Goal: Information Seeking & Learning: Learn about a topic

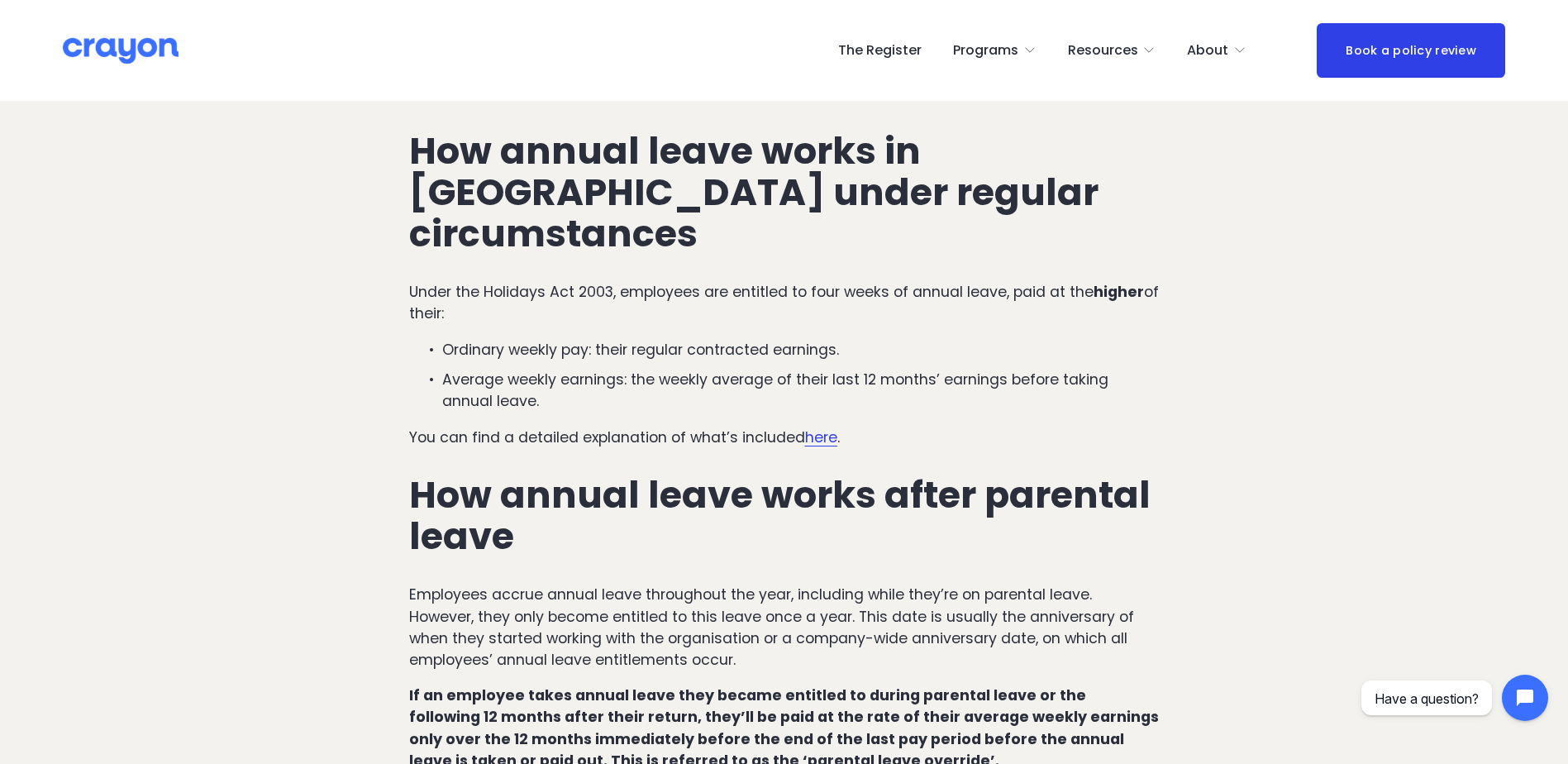
scroll to position [661, 0]
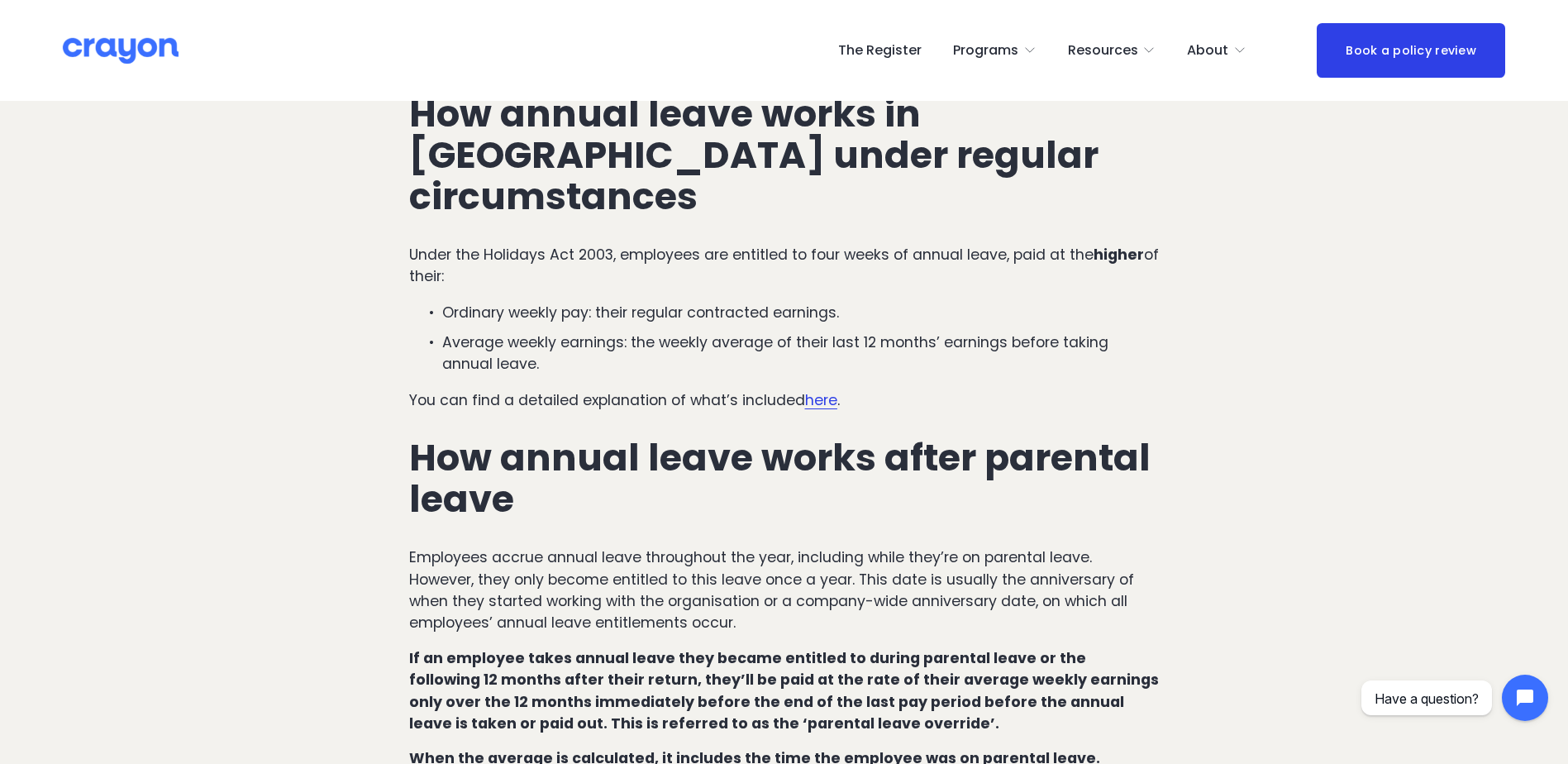
drag, startPoint x: 629, startPoint y: 657, endPoint x: 815, endPoint y: 682, distance: 187.7
click at [815, 682] on p "If an employee takes annual leave they became entitled to during parental leave…" at bounding box center [784, 691] width 750 height 87
drag, startPoint x: 815, startPoint y: 682, endPoint x: 815, endPoint y: 694, distance: 12.0
click at [815, 694] on p "If an employee takes annual leave they became entitled to during parental leave…" at bounding box center [784, 691] width 750 height 87
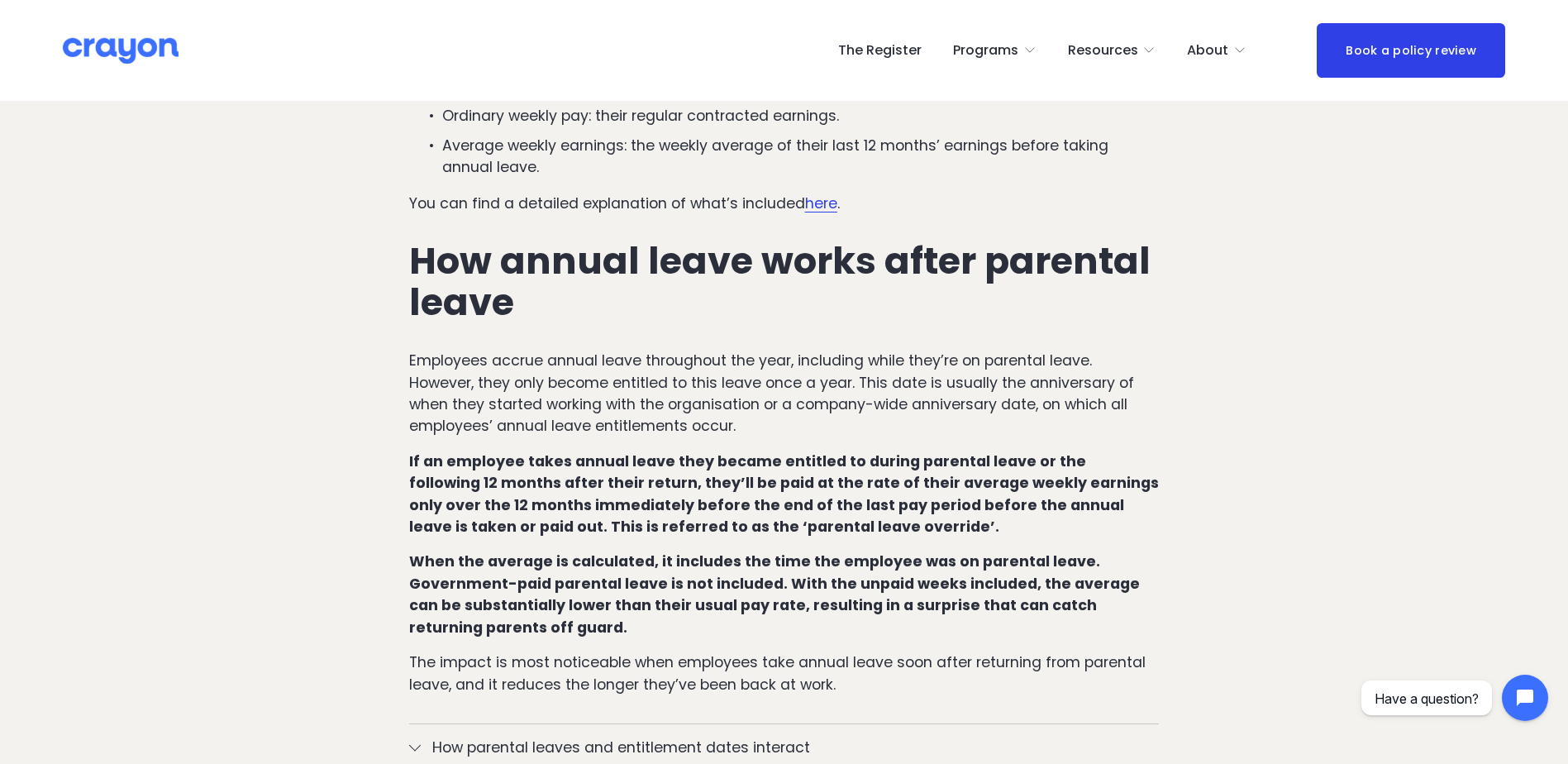
scroll to position [909, 0]
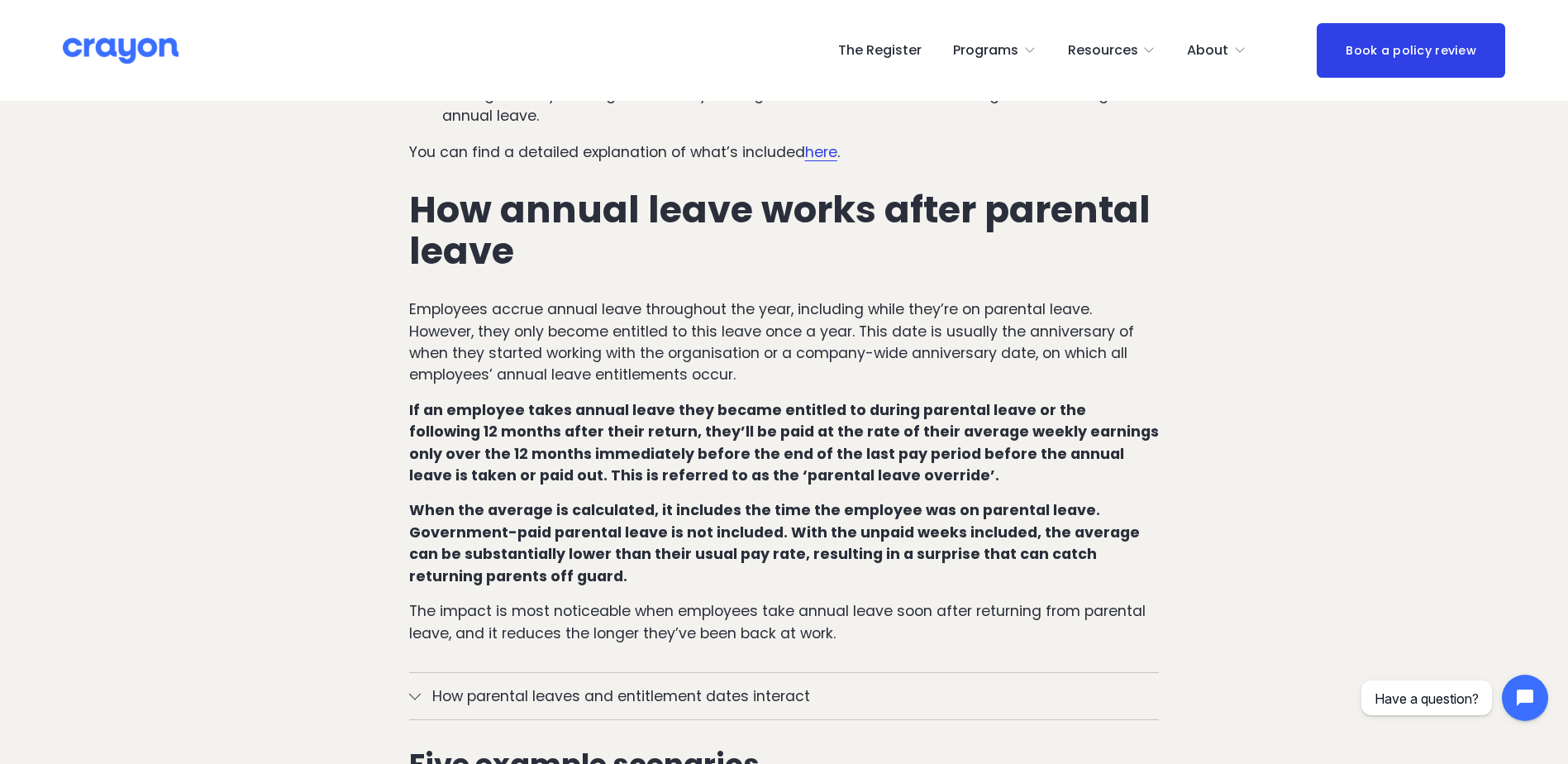
click at [823, 673] on button "How parental leaves and entitlement dates interact" at bounding box center [784, 695] width 750 height 46
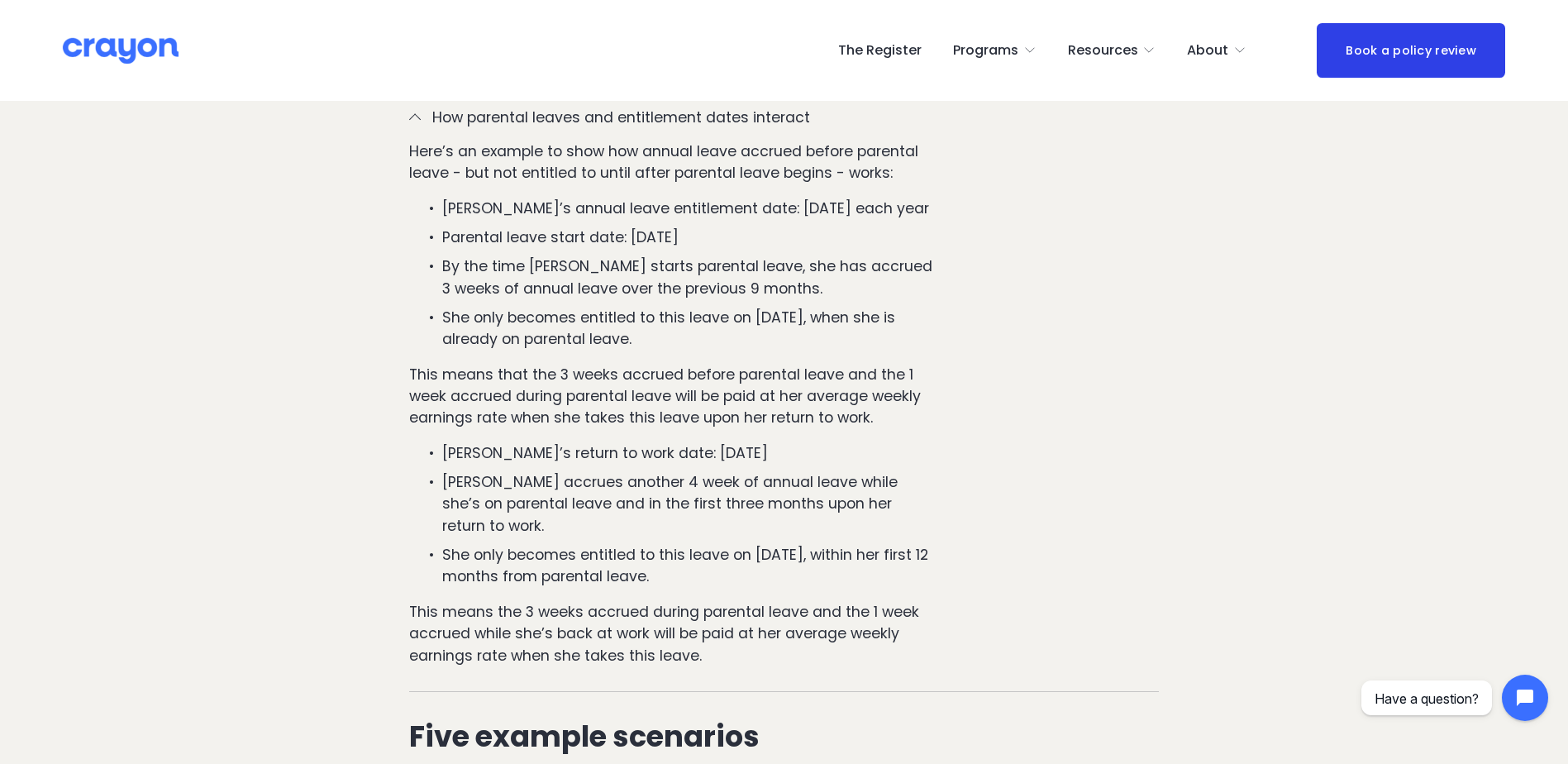
scroll to position [1405, 0]
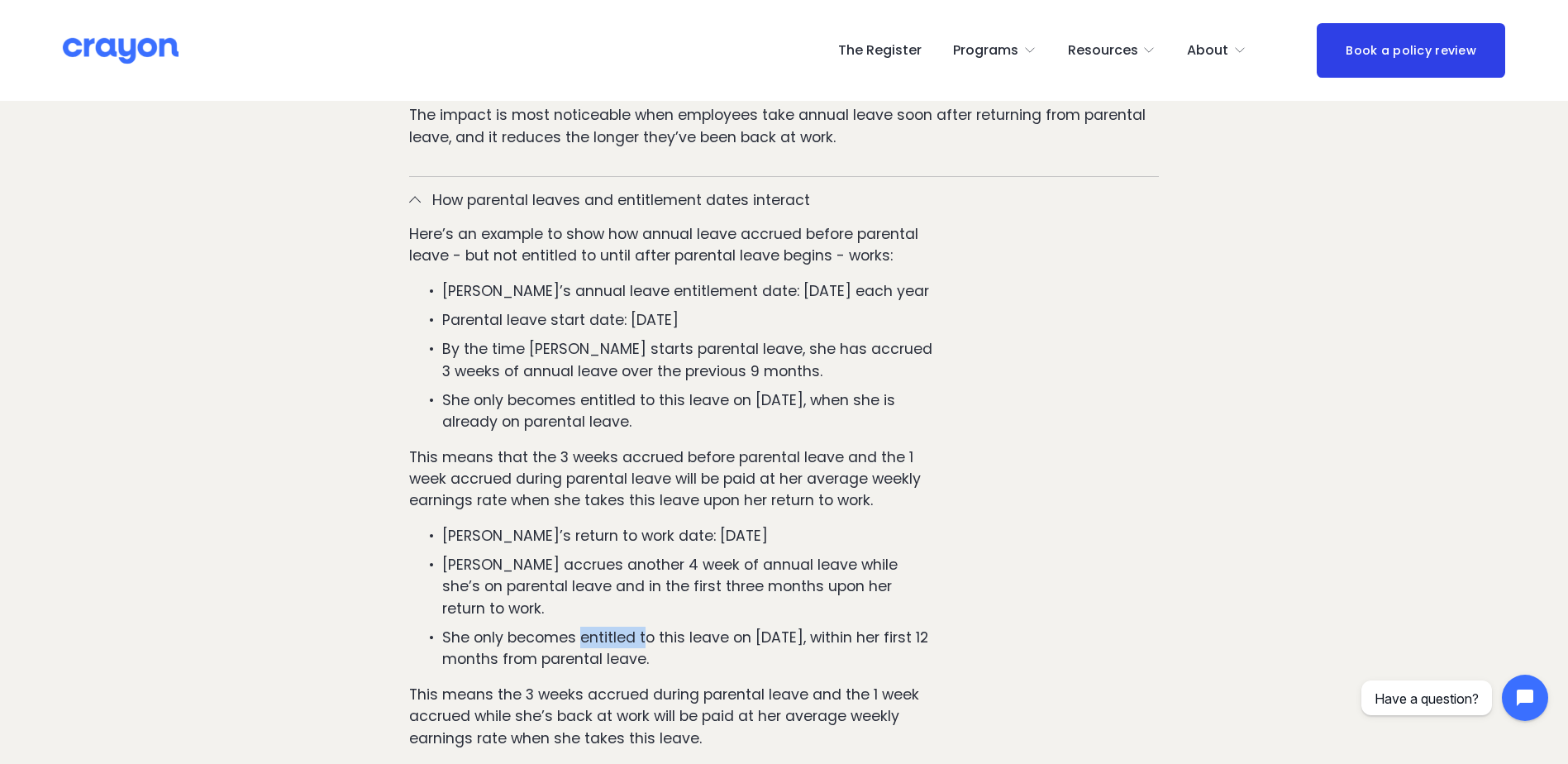
drag, startPoint x: 580, startPoint y: 570, endPoint x: 643, endPoint y: 561, distance: 63.6
click at [643, 561] on ul "[PERSON_NAME]’s return to work date: [DATE] [PERSON_NAME] accrues another 4 wee…" at bounding box center [672, 597] width 525 height 145
drag, startPoint x: 643, startPoint y: 561, endPoint x: 601, endPoint y: 530, distance: 52.2
click at [601, 554] on p "[PERSON_NAME] accrues another 4 week of annual leave while she’s on parental le…" at bounding box center [687, 586] width 491 height 65
drag, startPoint x: 502, startPoint y: 554, endPoint x: 943, endPoint y: 557, distance: 441.0
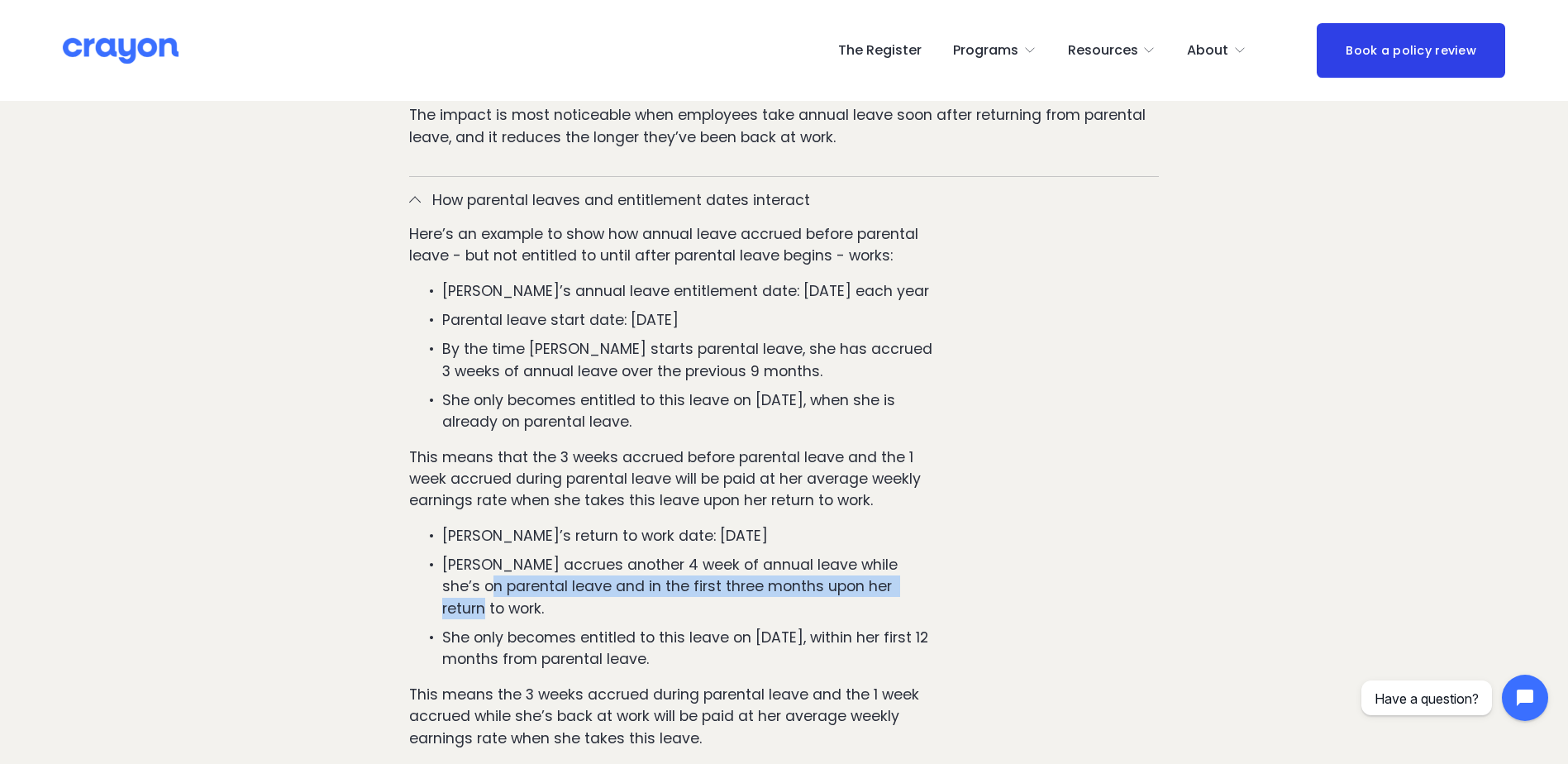
click at [943, 557] on div "Here’s an example to show how annual leave accrued before parental leave - but …" at bounding box center [784, 498] width 750 height 550
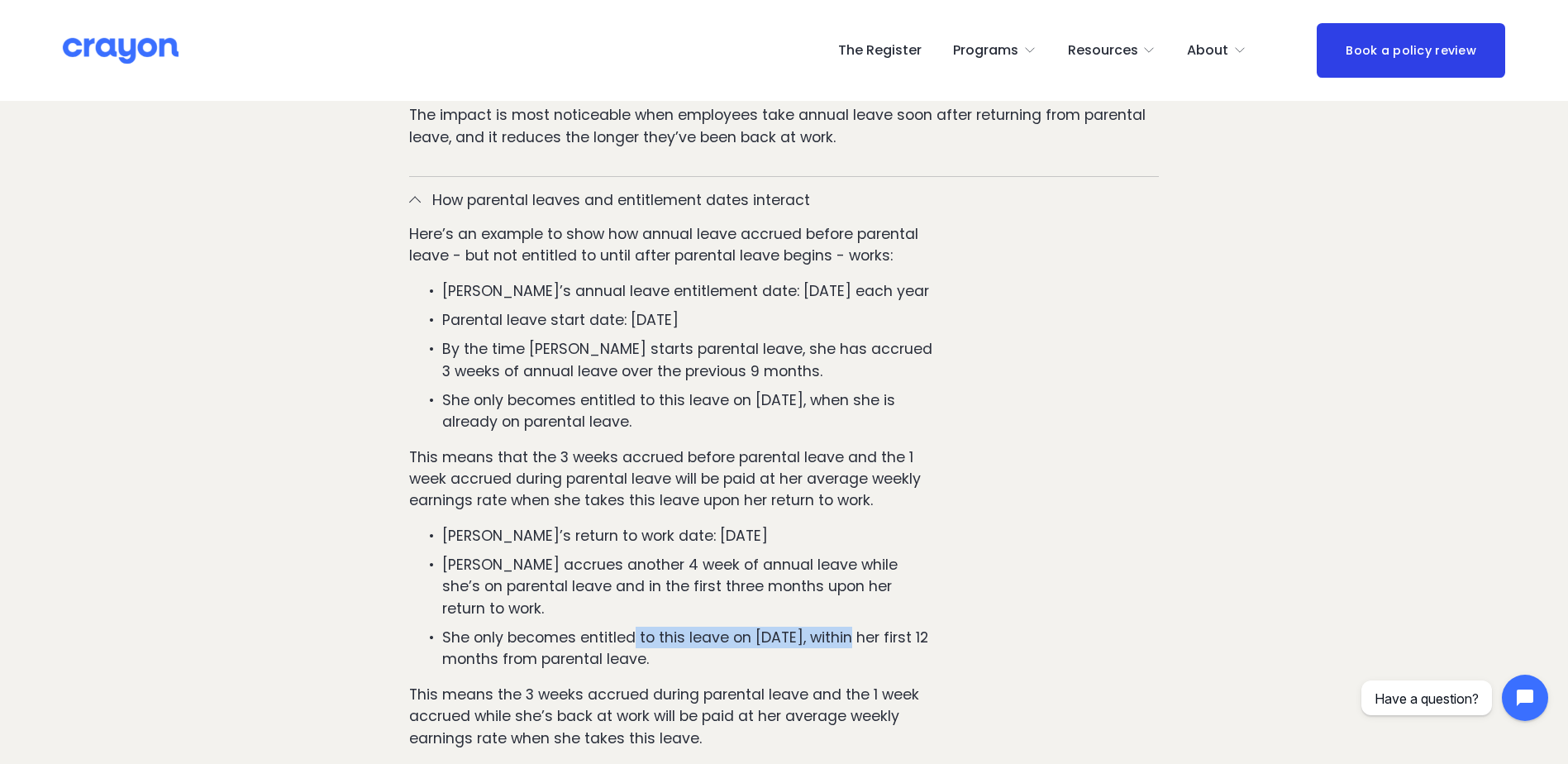
drag, startPoint x: 631, startPoint y: 575, endPoint x: 865, endPoint y: 574, distance: 234.0
click at [865, 627] on p "She only becomes entitled to this leave on [DATE], within her first 12 months f…" at bounding box center [687, 649] width 491 height 44
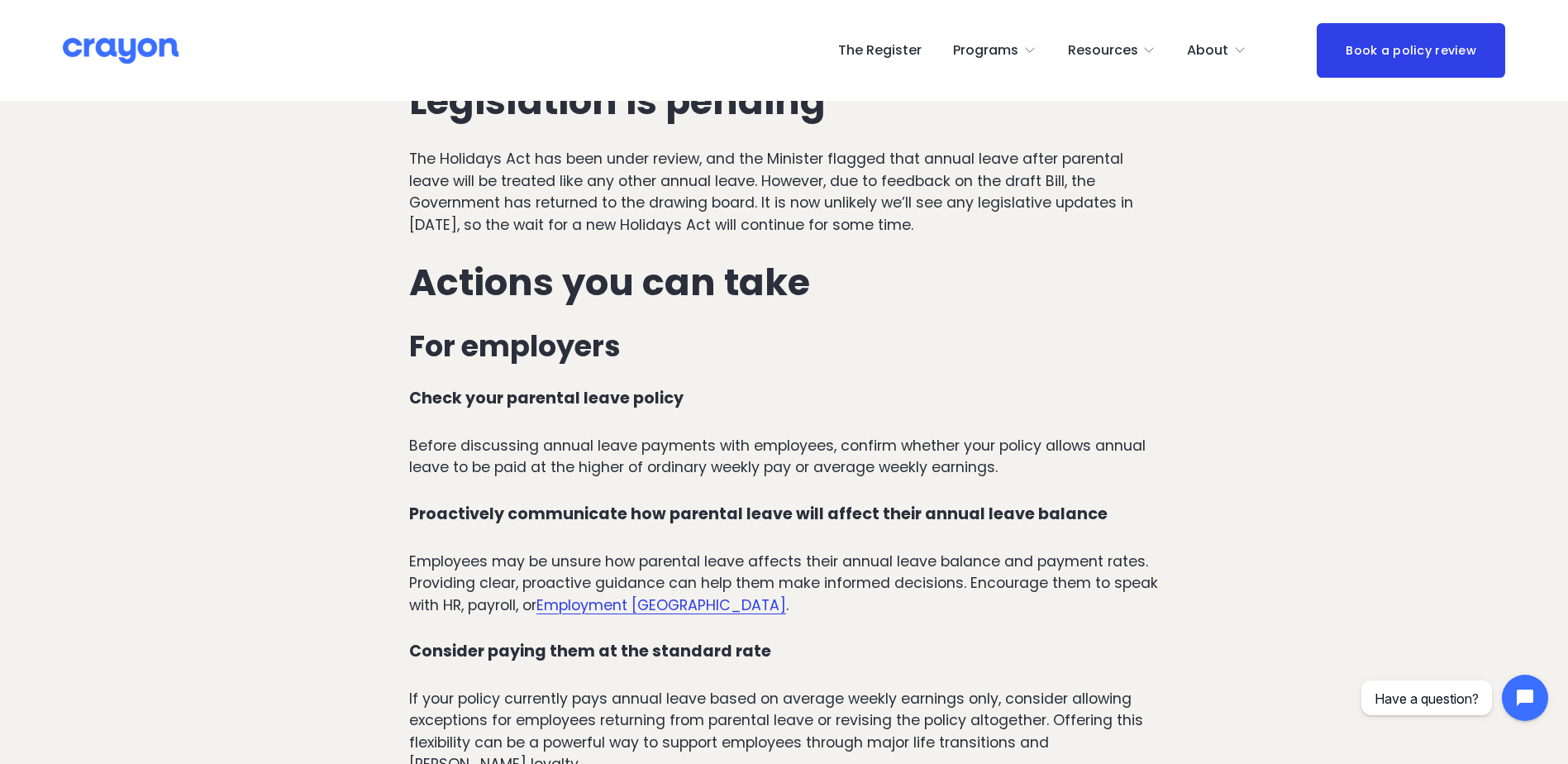
scroll to position [5374, 0]
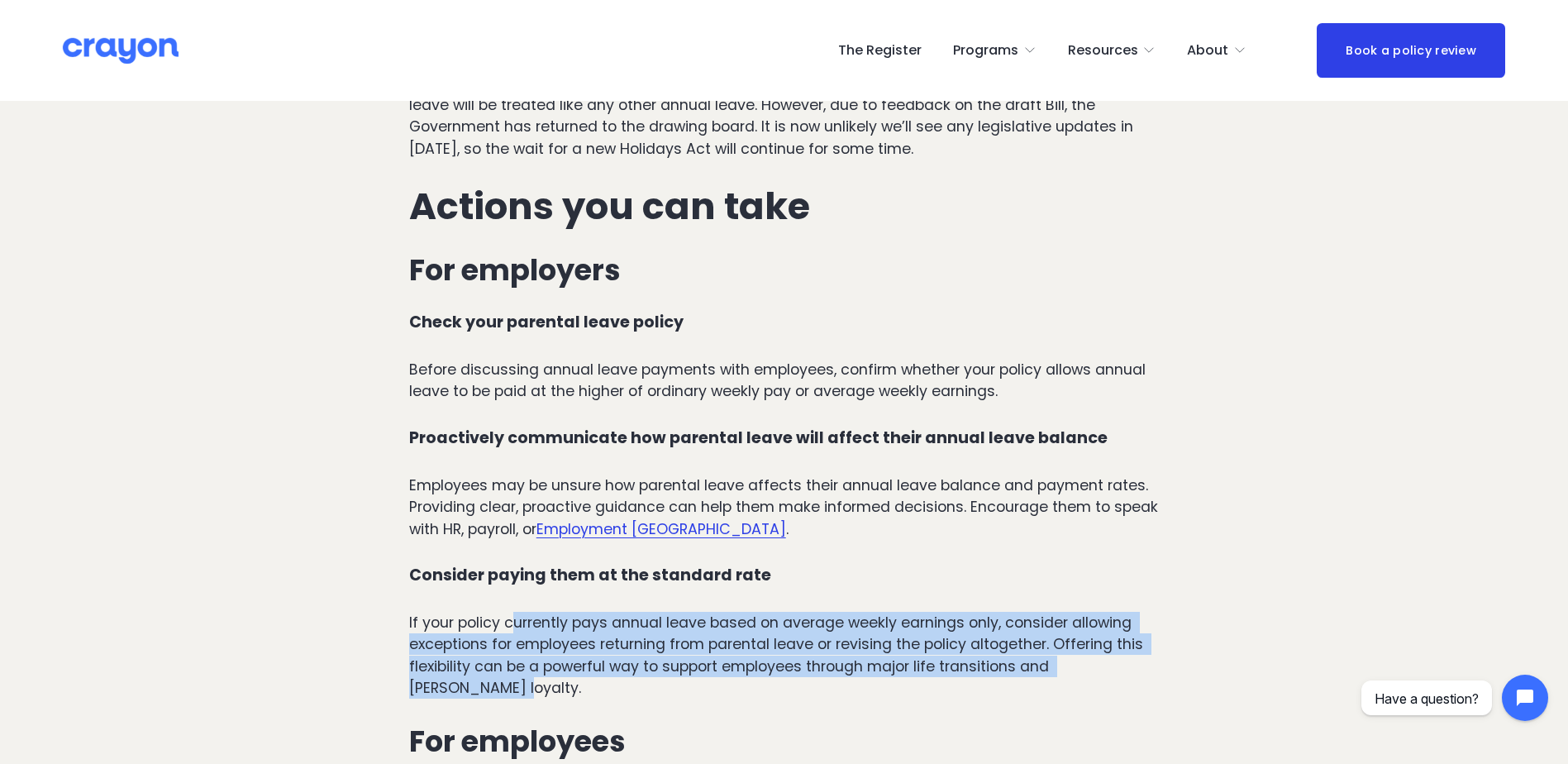
drag, startPoint x: 515, startPoint y: 523, endPoint x: 1159, endPoint y: 549, distance: 644.5
click at [1159, 549] on div "Other circumstances to consider: When an employee resigns while on parental lea…" at bounding box center [784, 170] width 778 height 2160
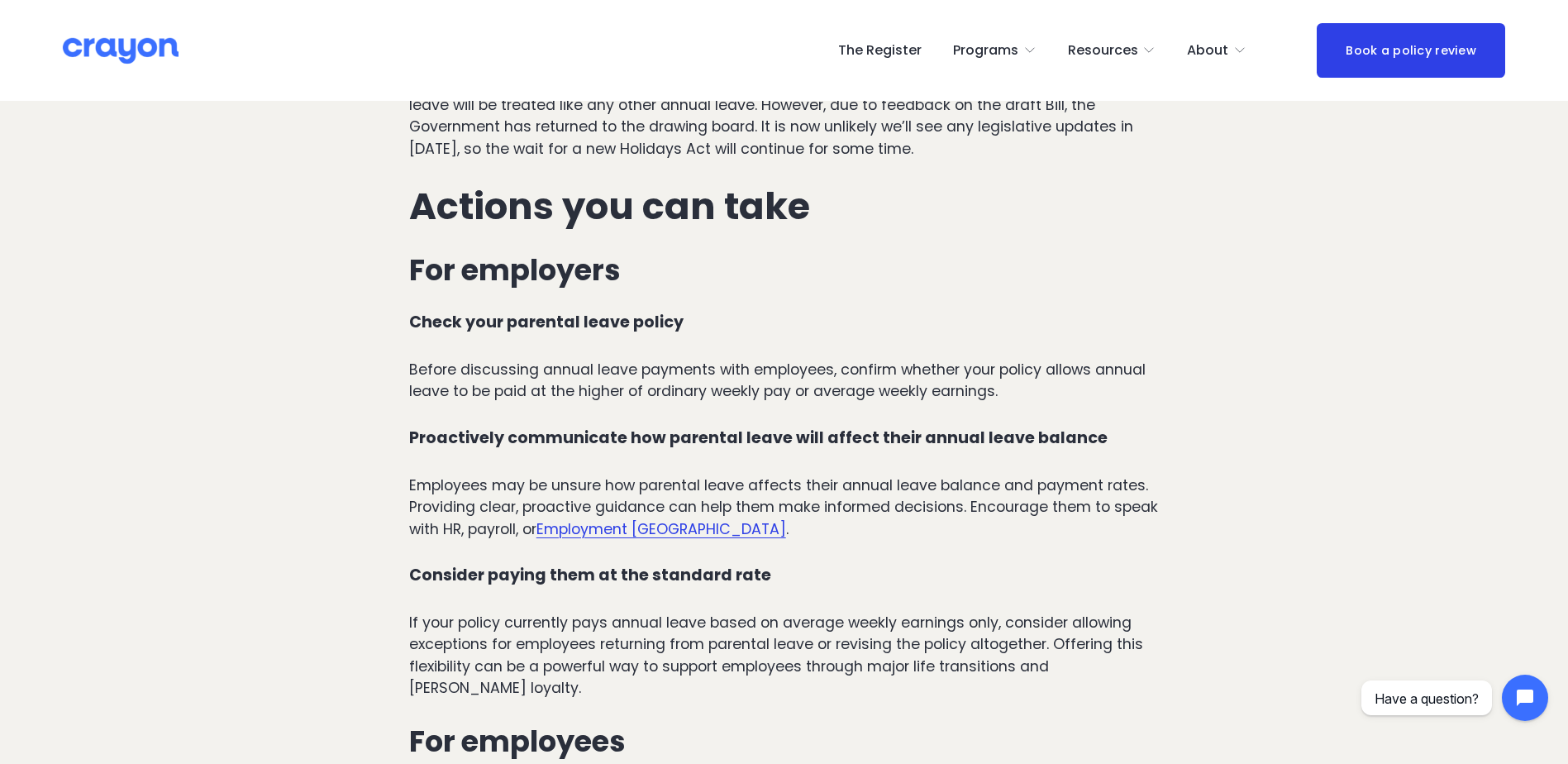
click at [742, 596] on div "Other circumstances to consider: When an employee resigns while on parental lea…" at bounding box center [784, 166] width 750 height 2125
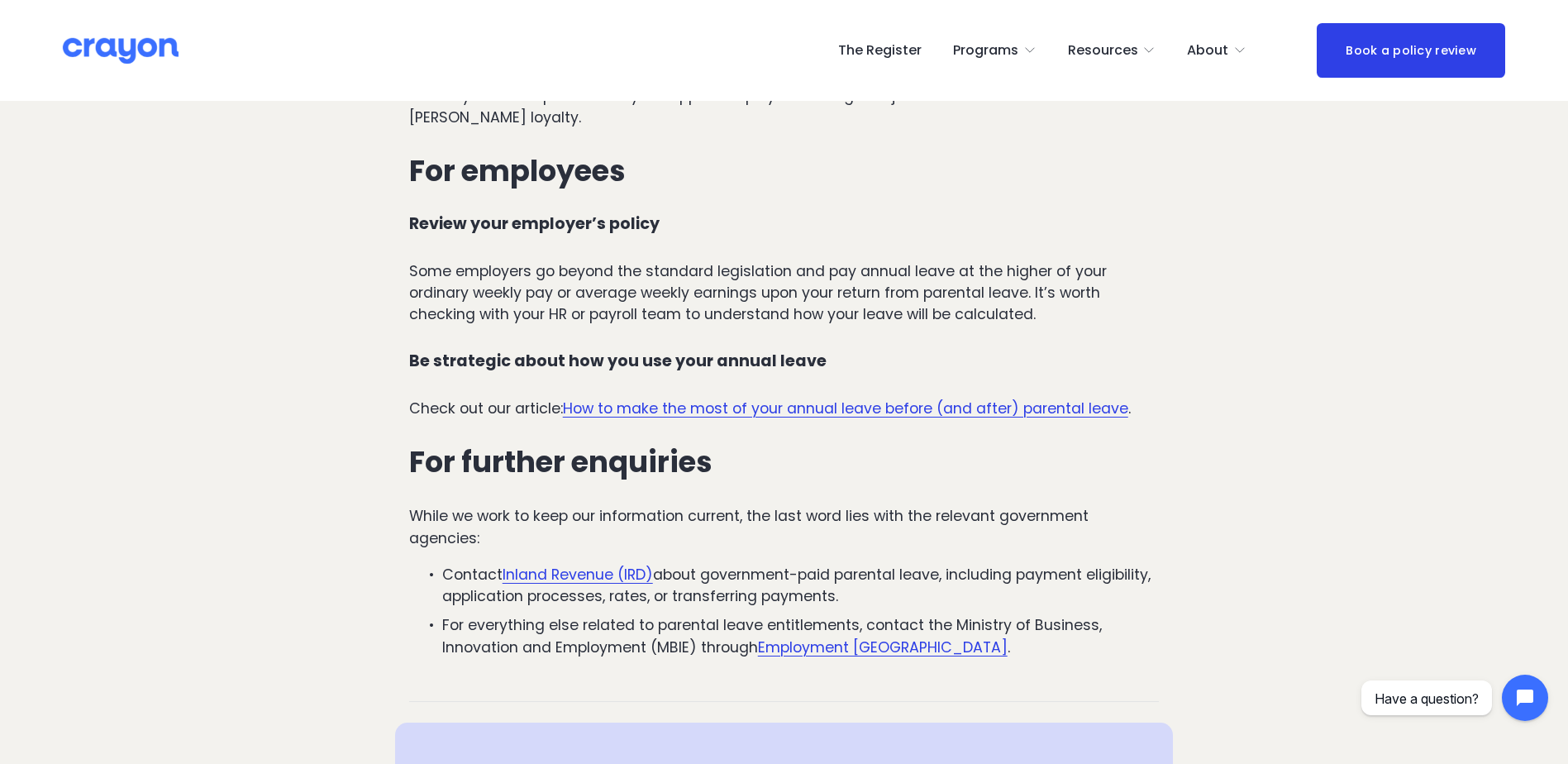
scroll to position [5952, 0]
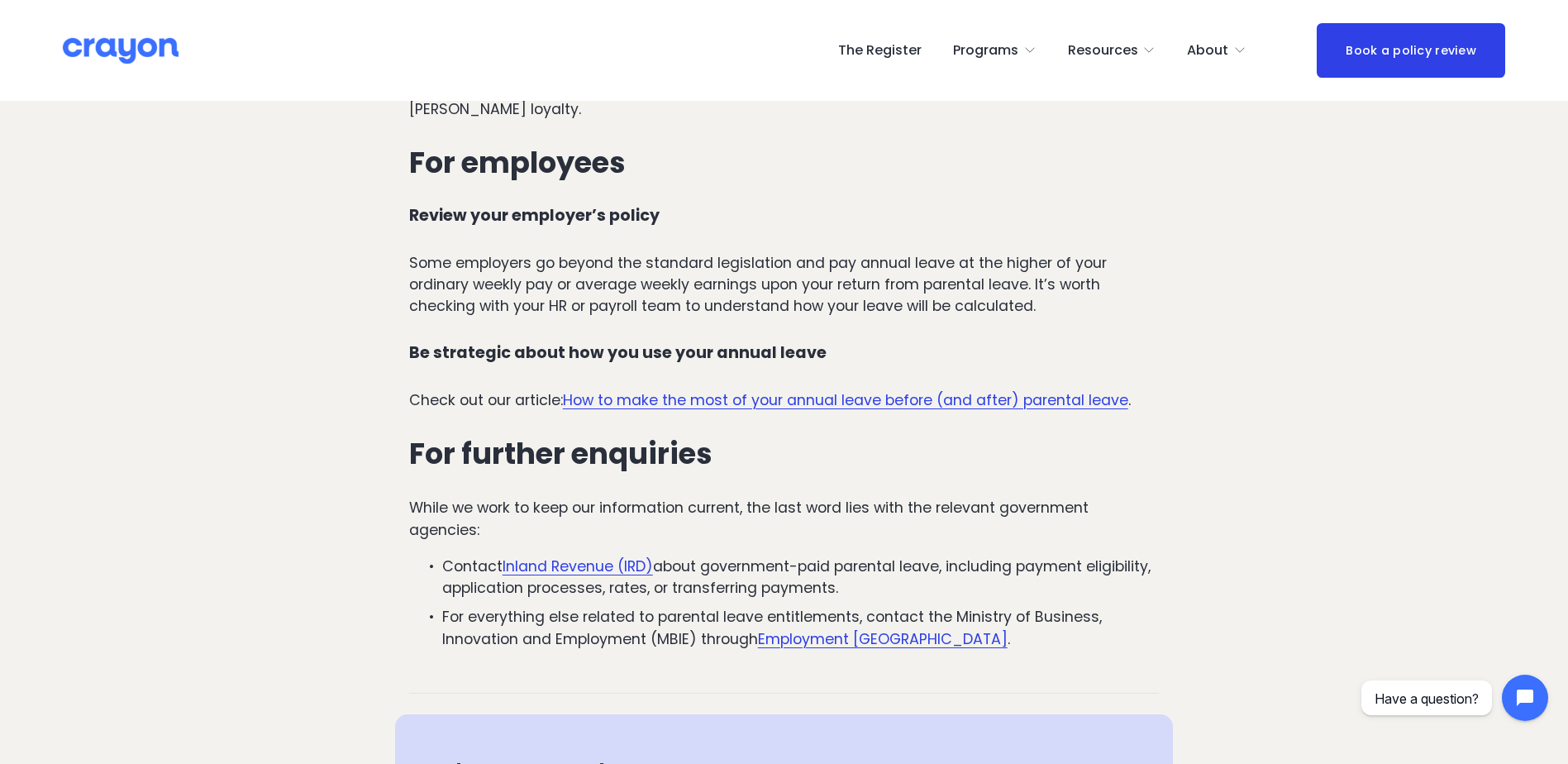
click at [756, 391] on link "How to make the most of your annual leave before (and after) parental leave" at bounding box center [845, 400] width 565 height 20
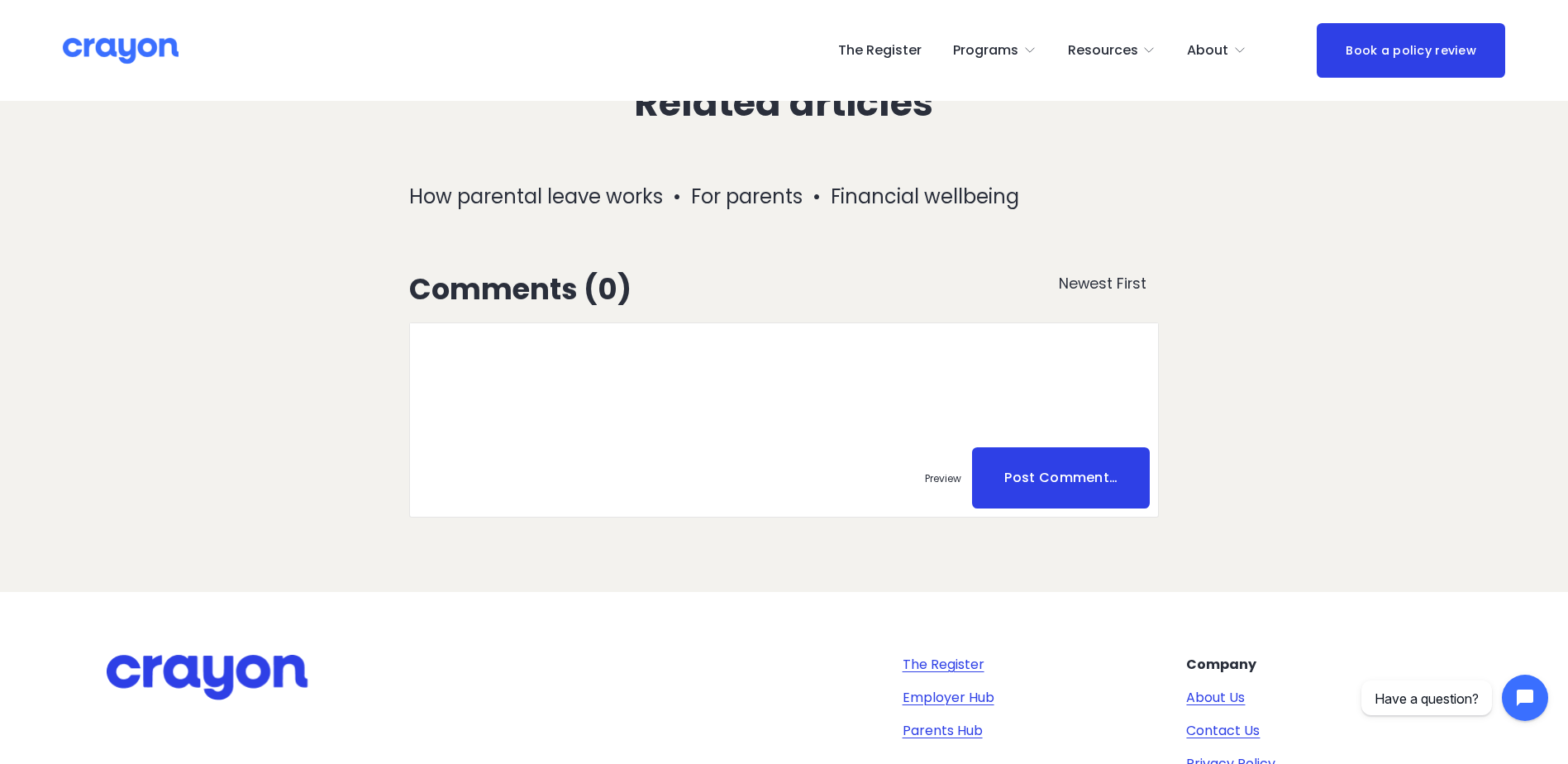
scroll to position [3721, 0]
